Goal: Book appointment/travel/reservation

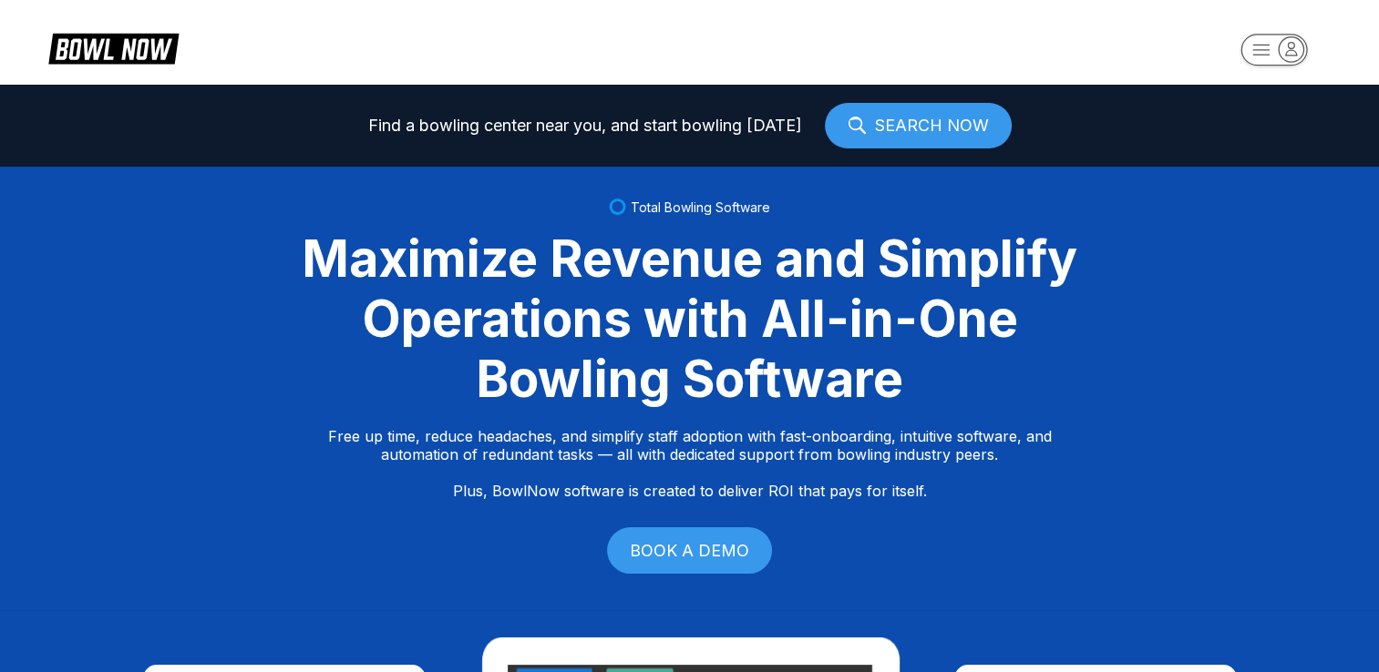
click at [1277, 45] on rect "button" at bounding box center [1273, 50] width 67 height 32
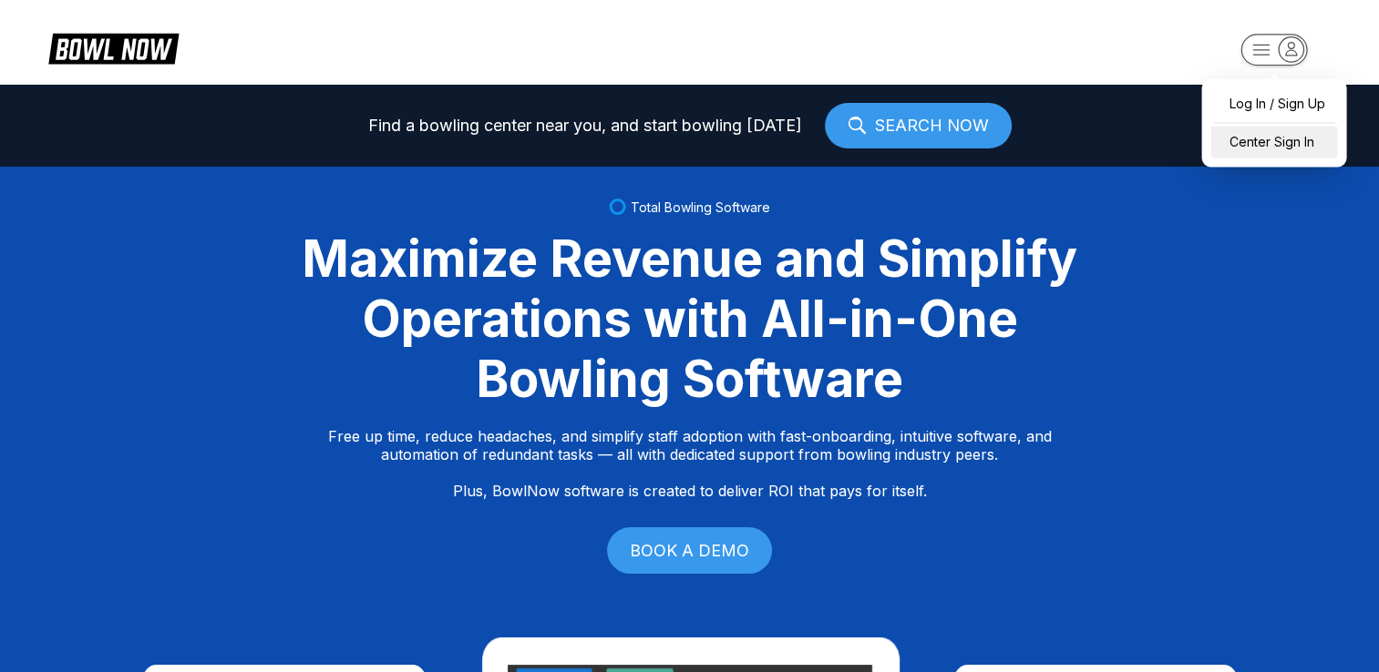
click at [1261, 140] on div "Center Sign In" at bounding box center [1273, 142] width 127 height 32
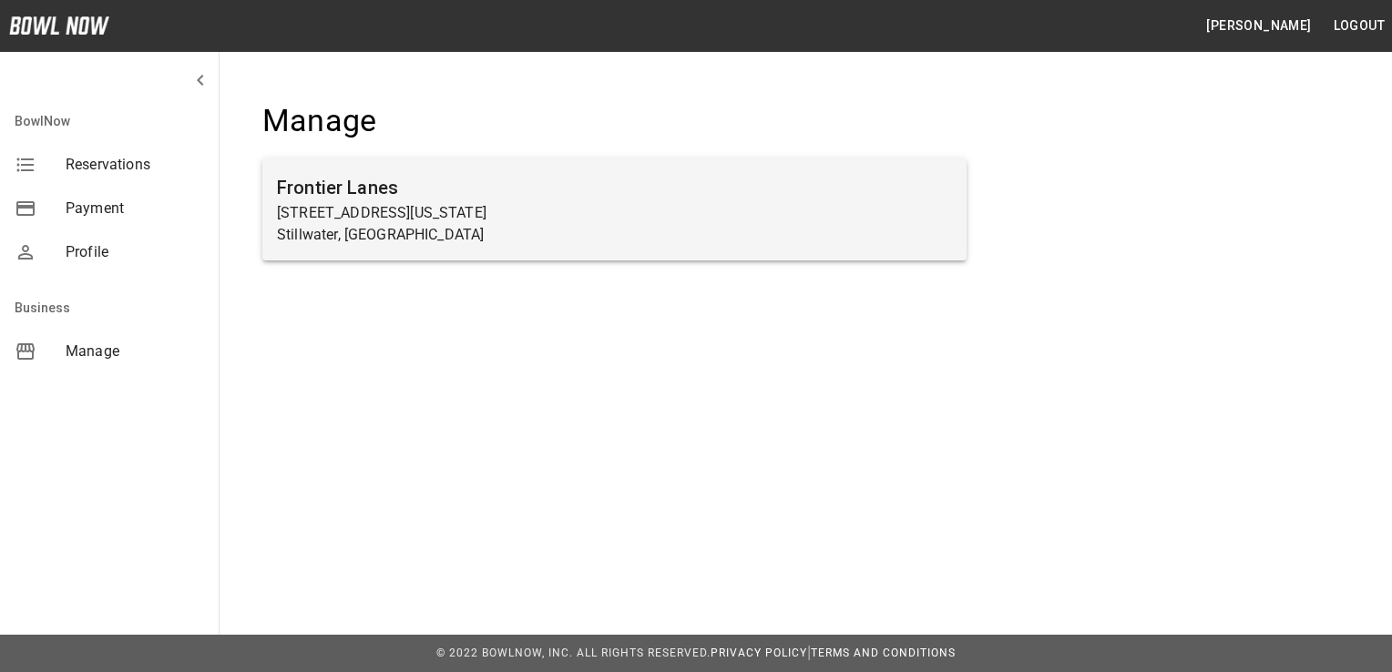
click at [566, 208] on p "3524 North Washington Street" at bounding box center [614, 213] width 675 height 22
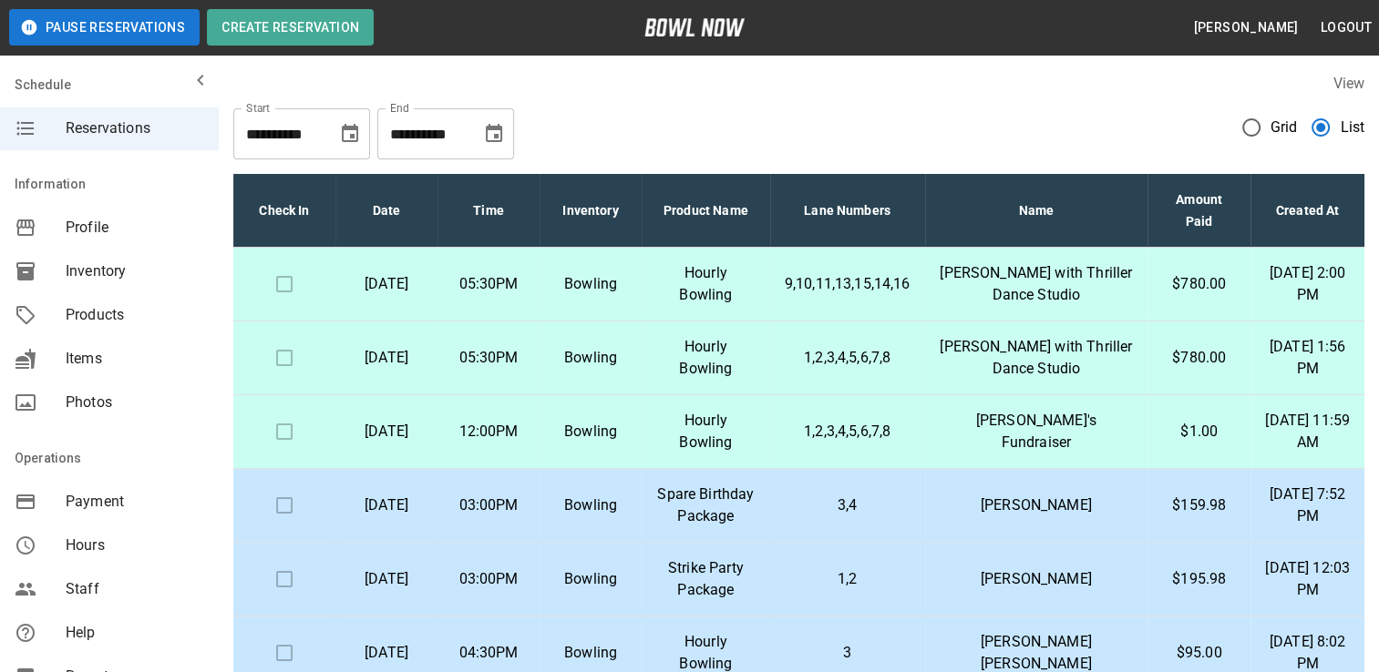
click at [423, 287] on p "Wednesday, September 10th" at bounding box center [386, 284] width 73 height 22
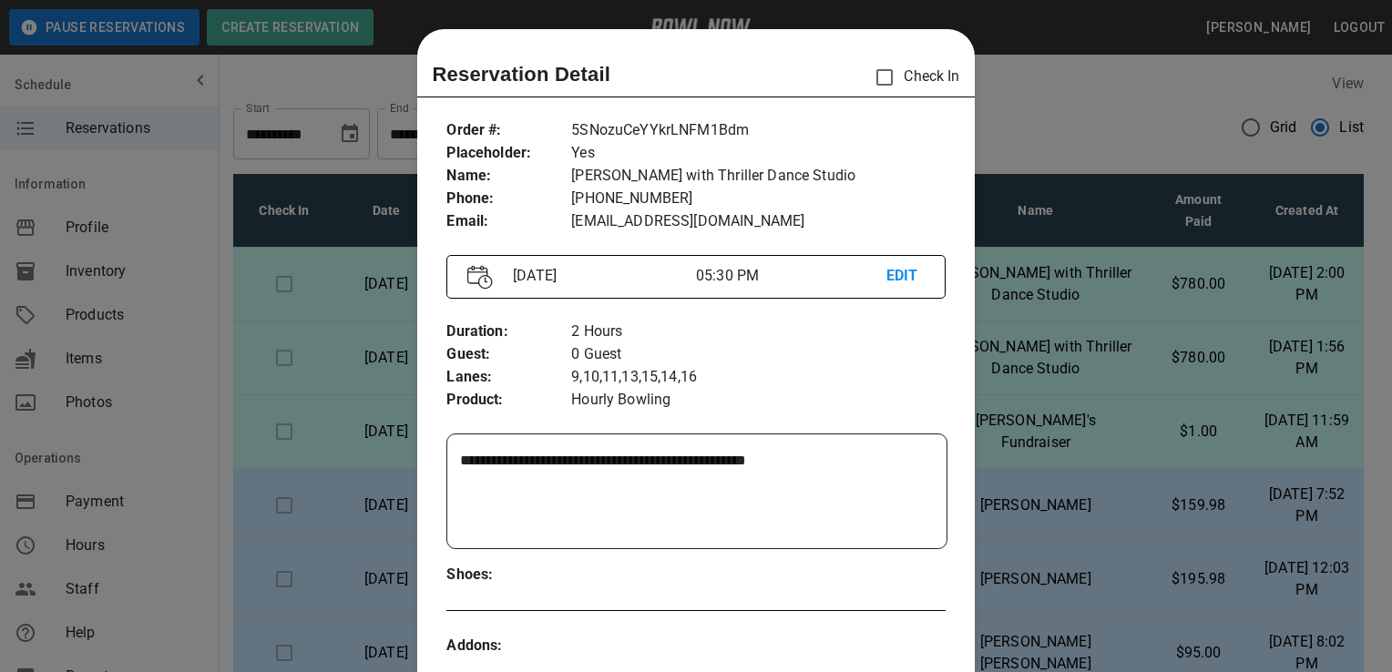
scroll to position [29, 0]
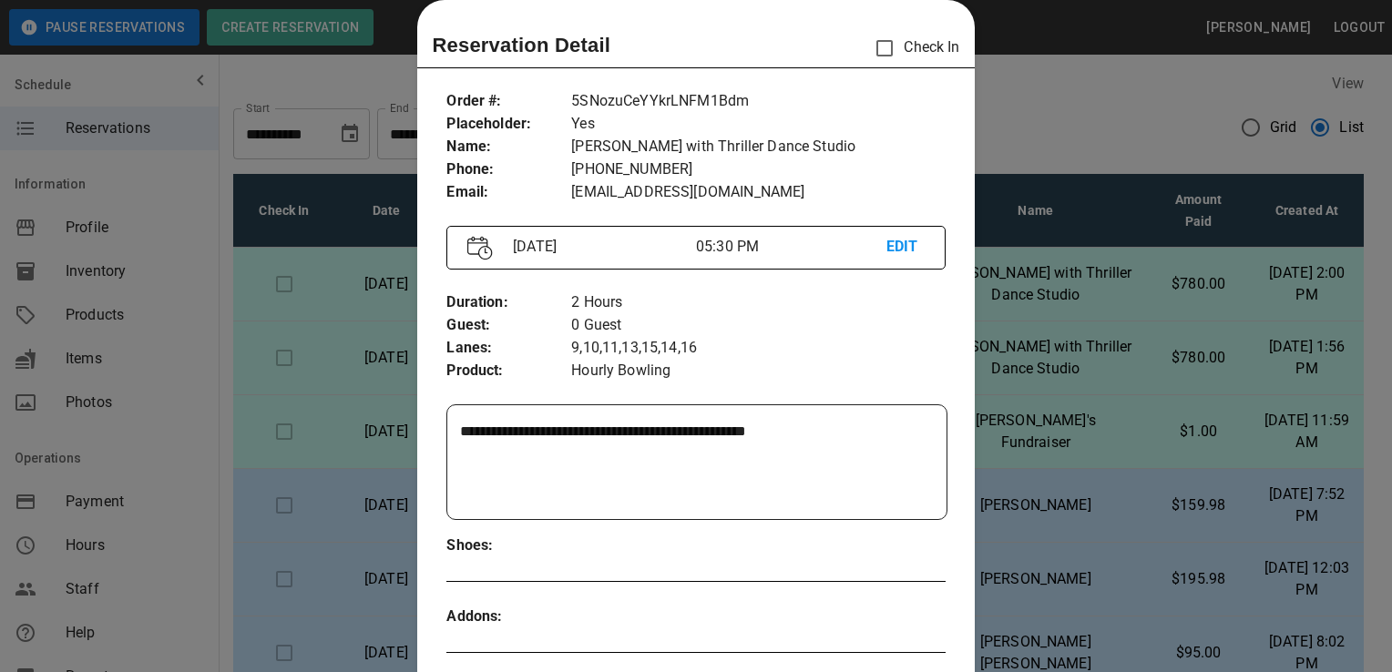
click at [896, 243] on p "EDIT" at bounding box center [906, 247] width 38 height 23
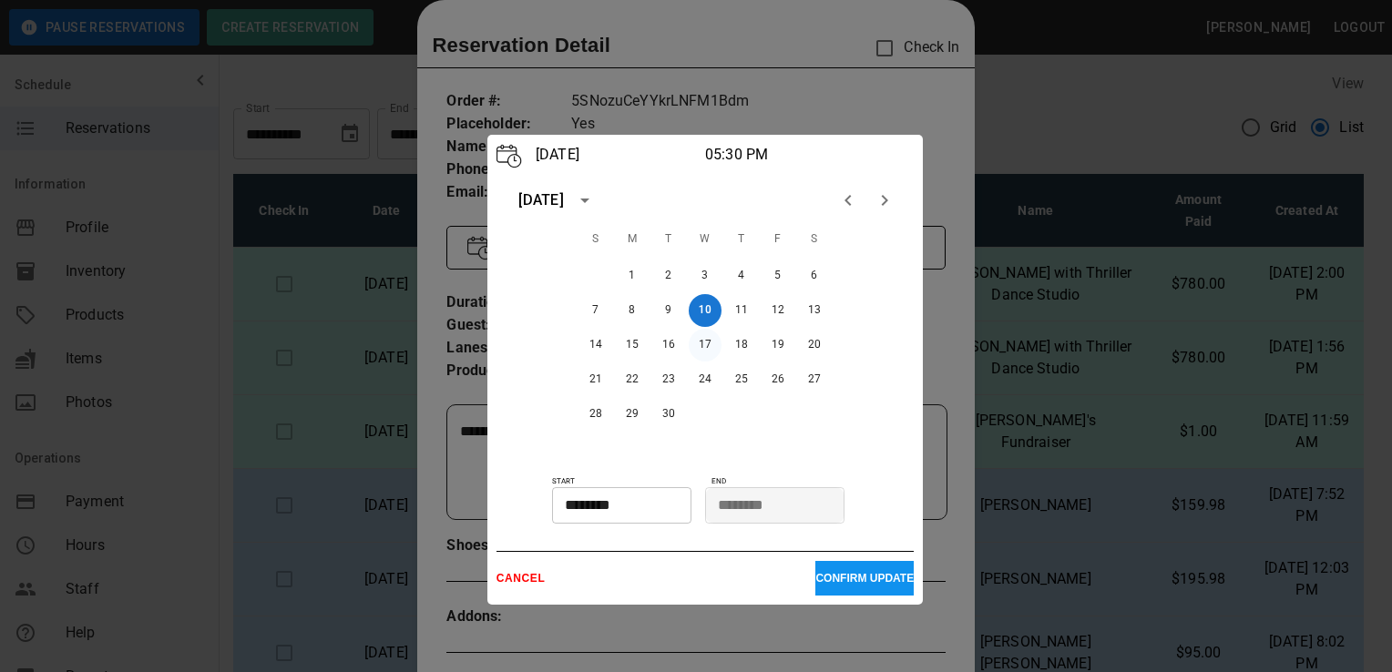
click at [704, 345] on button "17" at bounding box center [705, 345] width 33 height 33
click at [849, 570] on button "CONFIRM UPDATE" at bounding box center [864, 578] width 98 height 35
click at [846, 572] on p "CONFIRM UPDATE" at bounding box center [864, 578] width 98 height 13
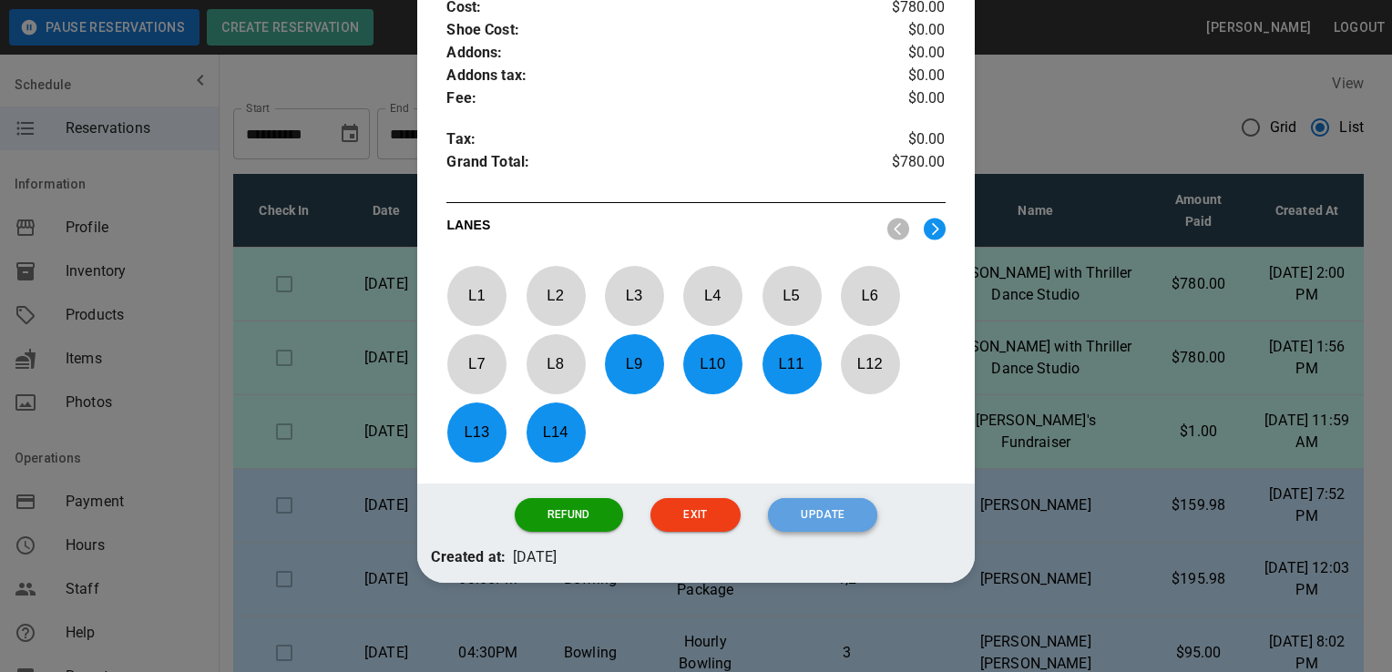
click at [817, 508] on button "Update" at bounding box center [822, 515] width 109 height 34
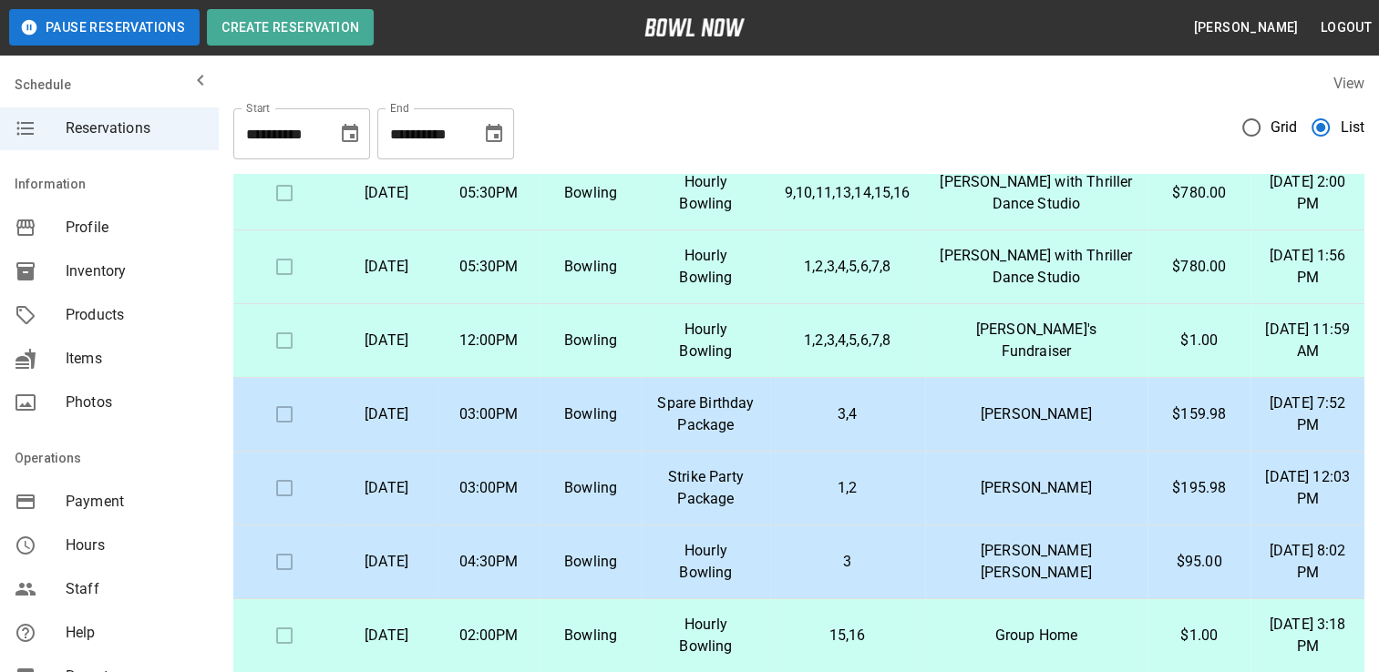
scroll to position [0, 0]
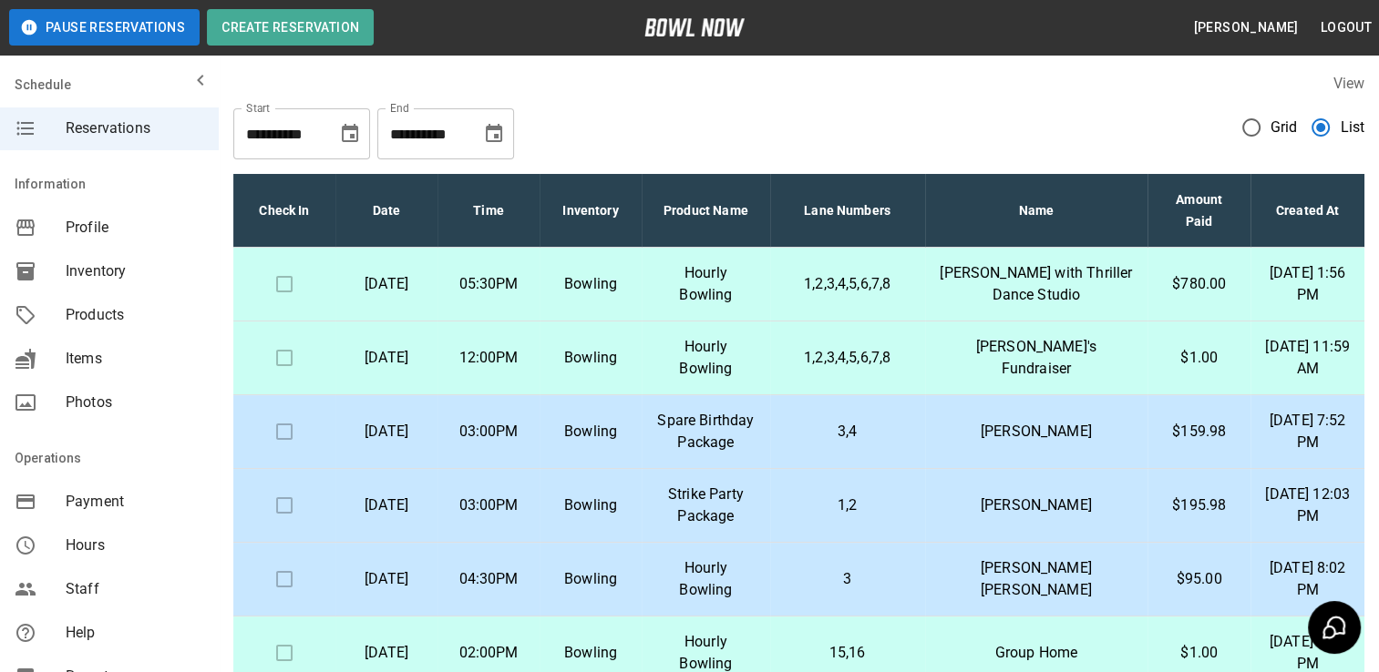
click at [422, 279] on p "Wednesday, September 10th" at bounding box center [386, 284] width 73 height 22
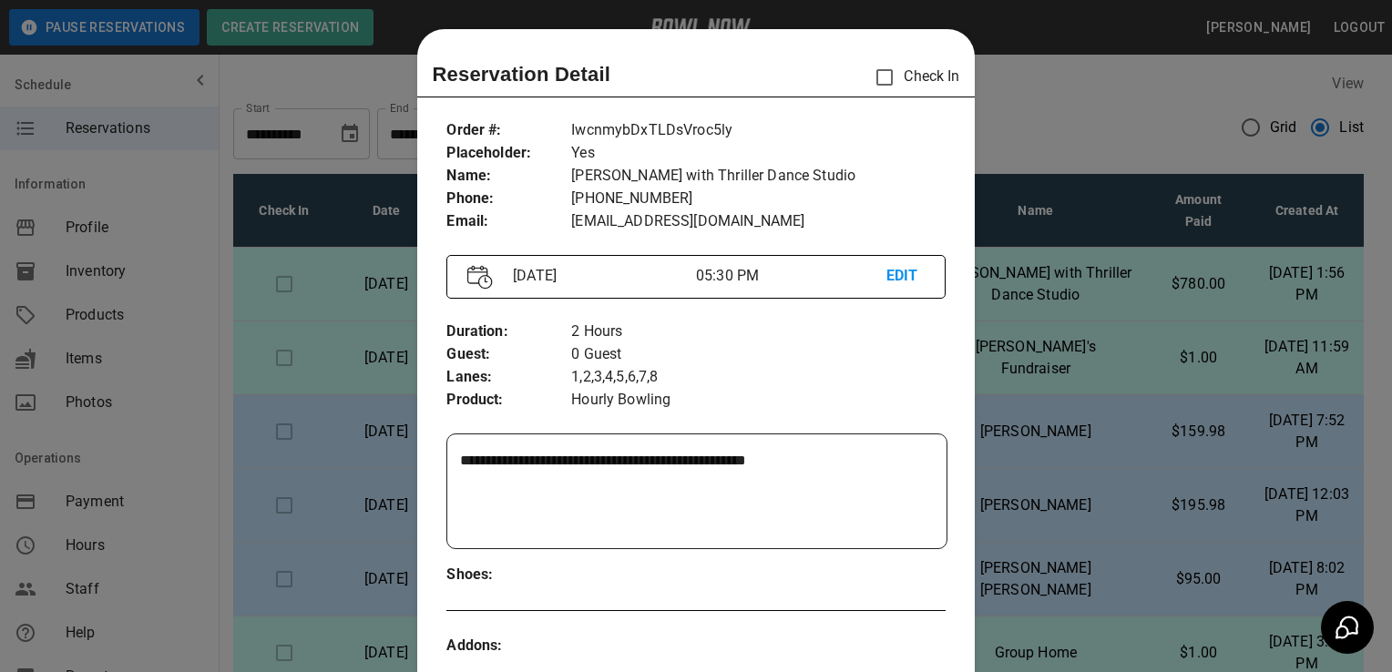
scroll to position [29, 0]
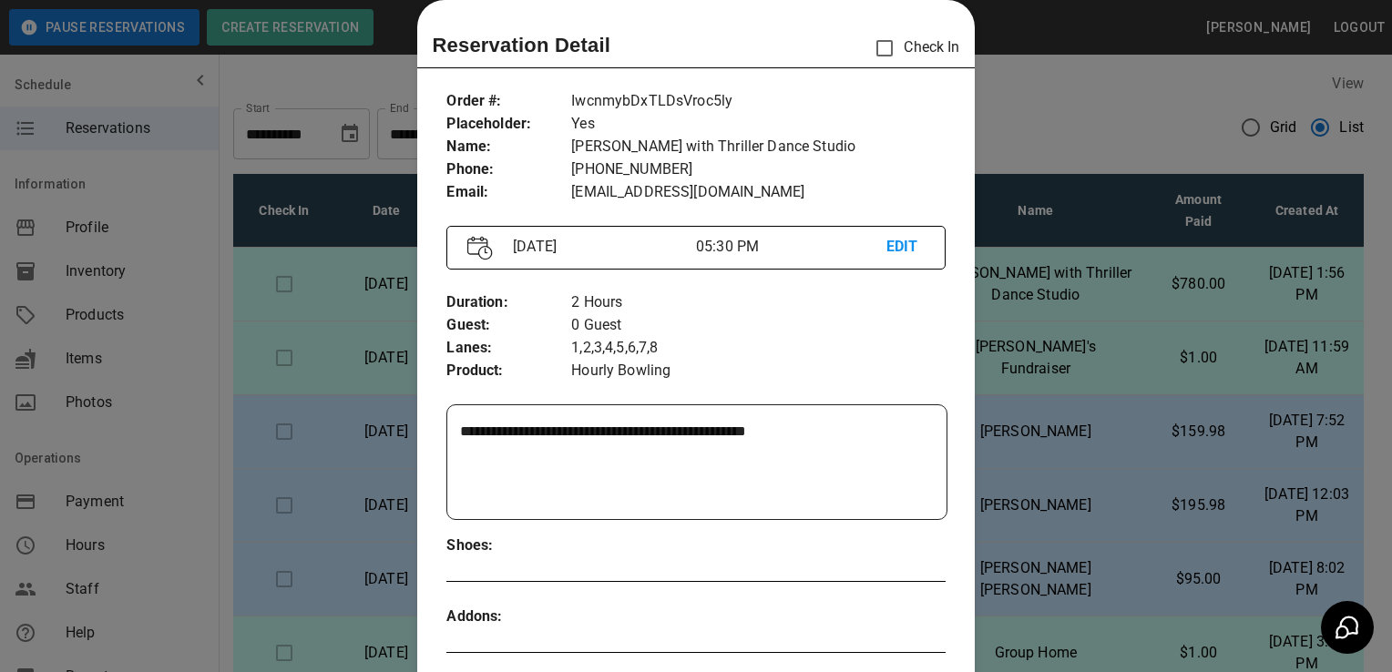
click at [892, 249] on p "EDIT" at bounding box center [906, 247] width 38 height 23
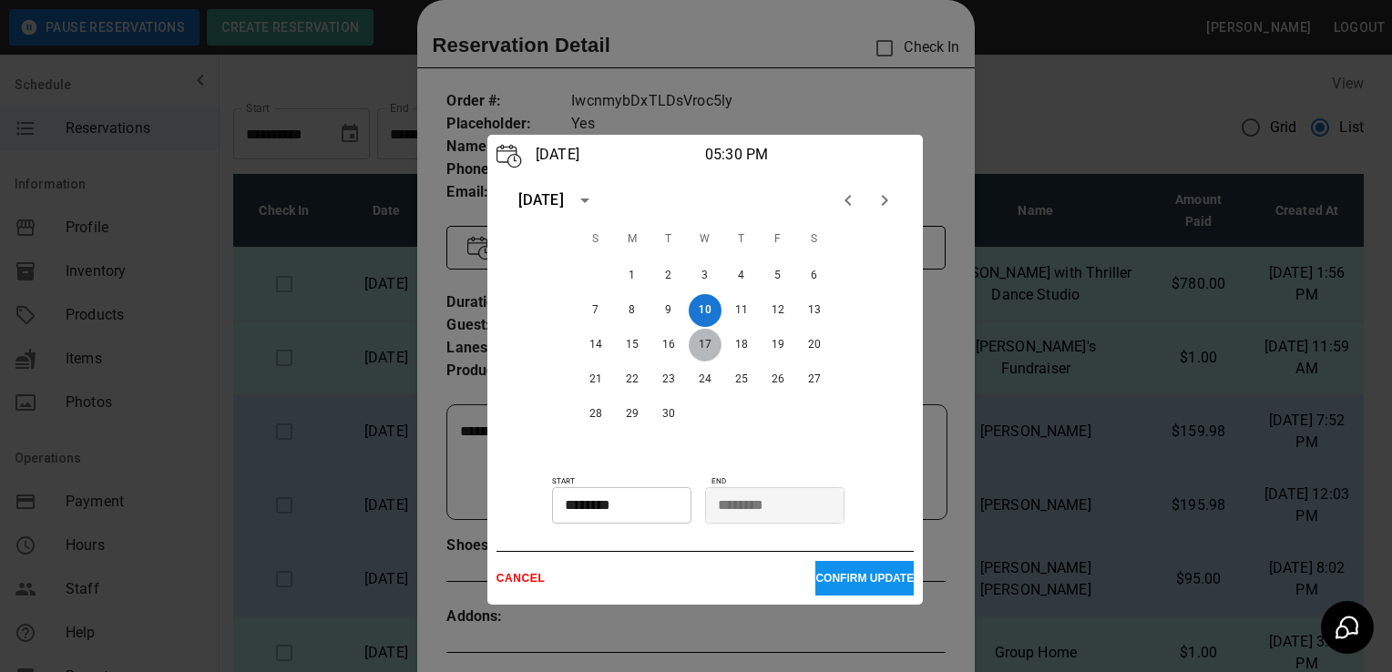
click at [708, 338] on button "17" at bounding box center [705, 345] width 33 height 33
click at [864, 576] on p "CONFIRM UPDATE" at bounding box center [864, 578] width 98 height 13
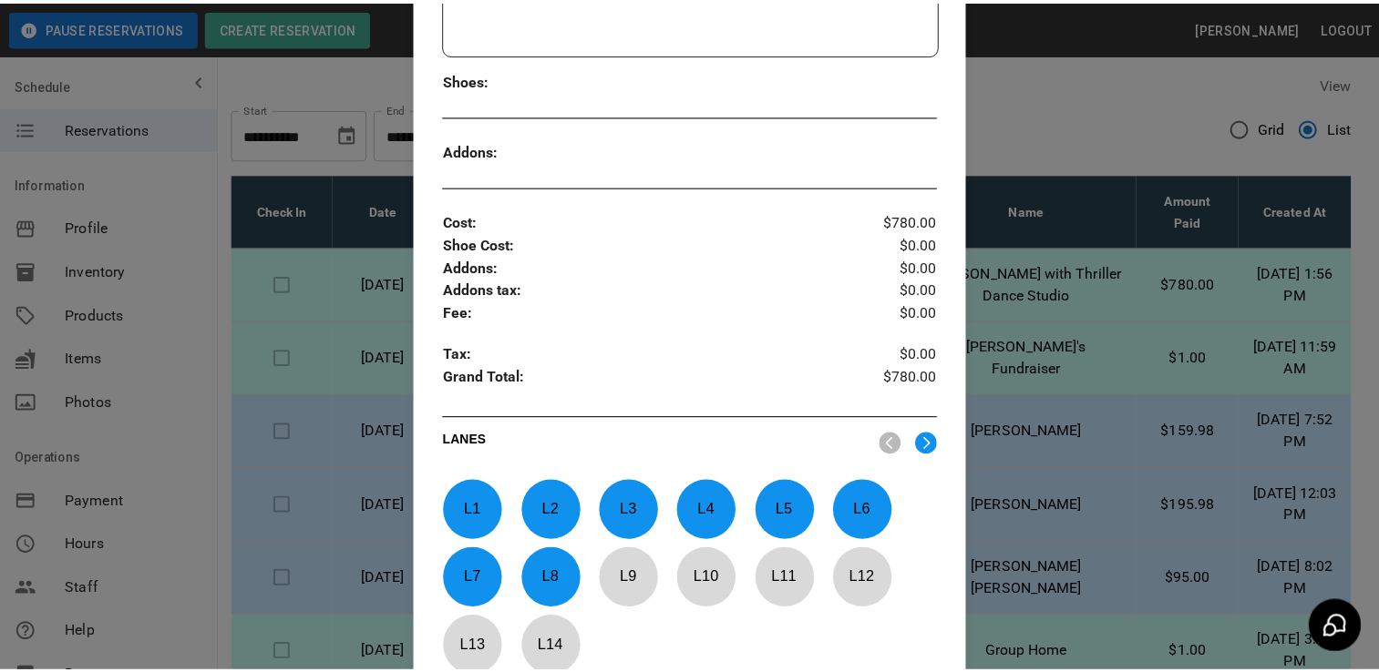
scroll to position [576, 0]
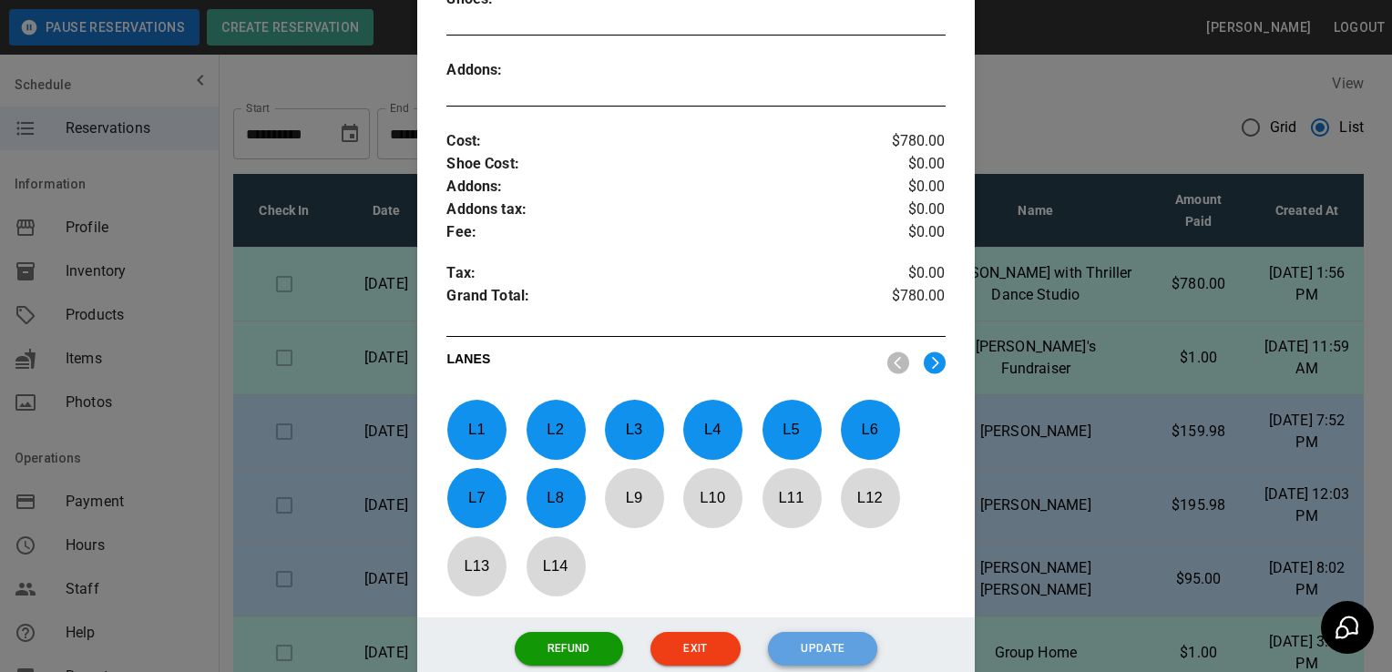
click at [815, 640] on button "Update" at bounding box center [822, 649] width 109 height 34
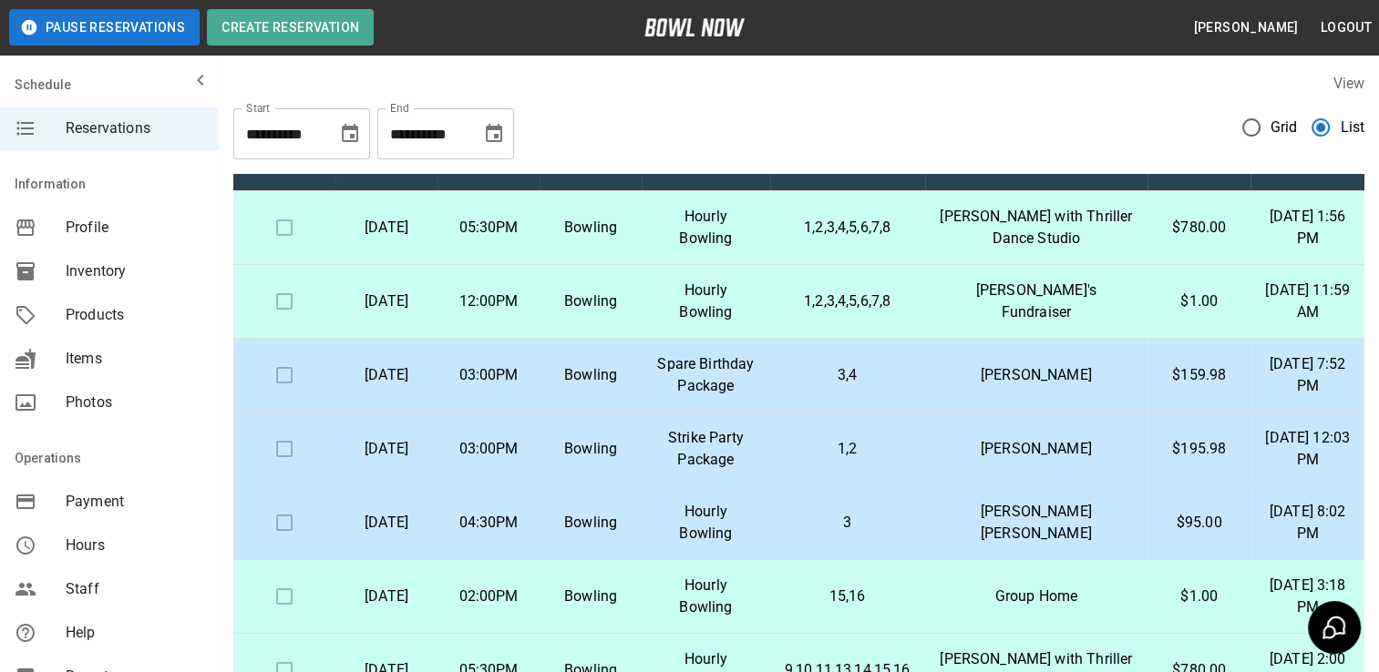
scroll to position [0, 0]
